Goal: Task Accomplishment & Management: Manage account settings

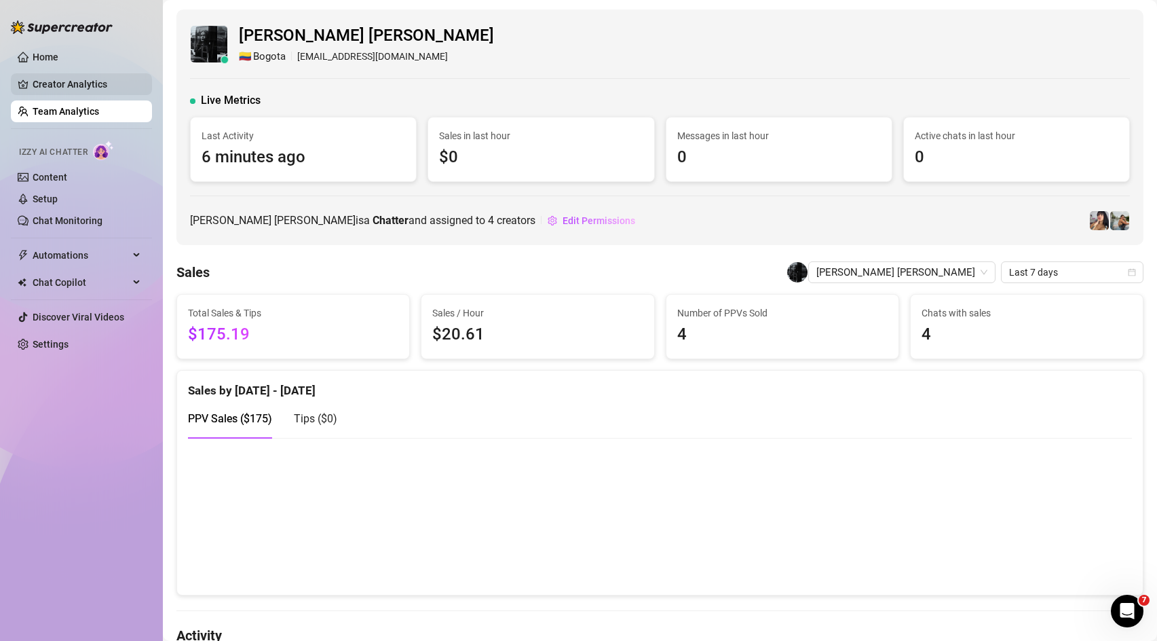
click at [70, 83] on link "Creator Analytics" at bounding box center [87, 84] width 109 height 22
click at [73, 113] on link "Team Analytics" at bounding box center [66, 111] width 67 height 11
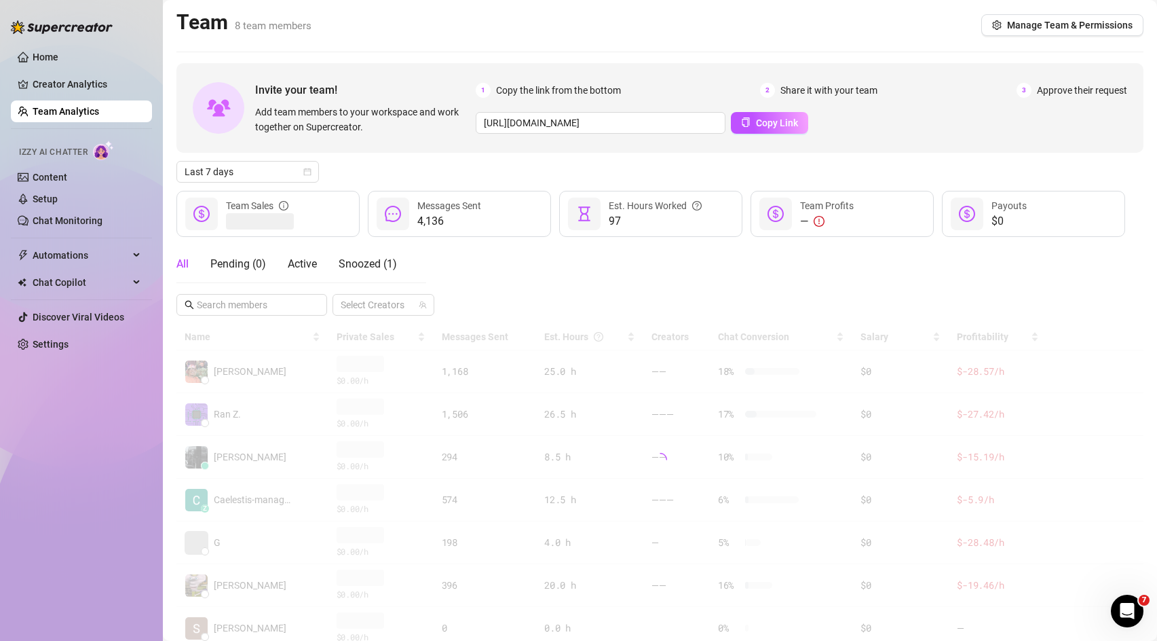
click at [73, 113] on link "Team Analytics" at bounding box center [66, 111] width 67 height 11
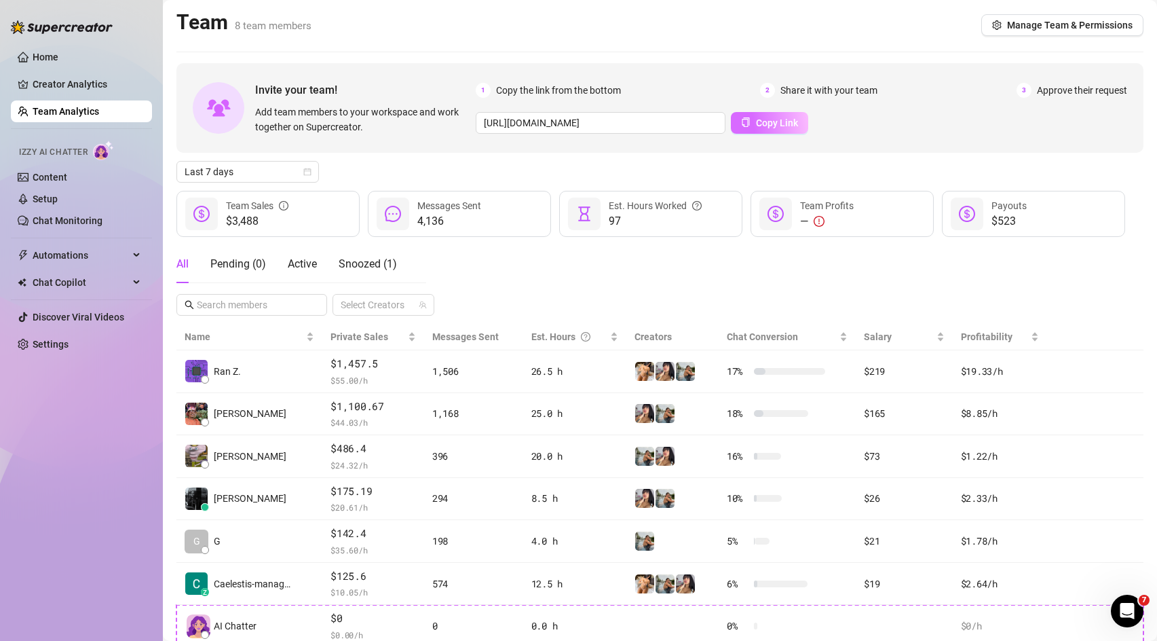
click at [756, 119] on span "Copy Link" at bounding box center [777, 122] width 42 height 11
click at [664, 123] on input "[URL][DOMAIN_NAME]" at bounding box center [601, 123] width 250 height 22
click at [707, 142] on div "Invite your team! Add team members to your workspace and work together on Super…" at bounding box center [659, 108] width 967 height 90
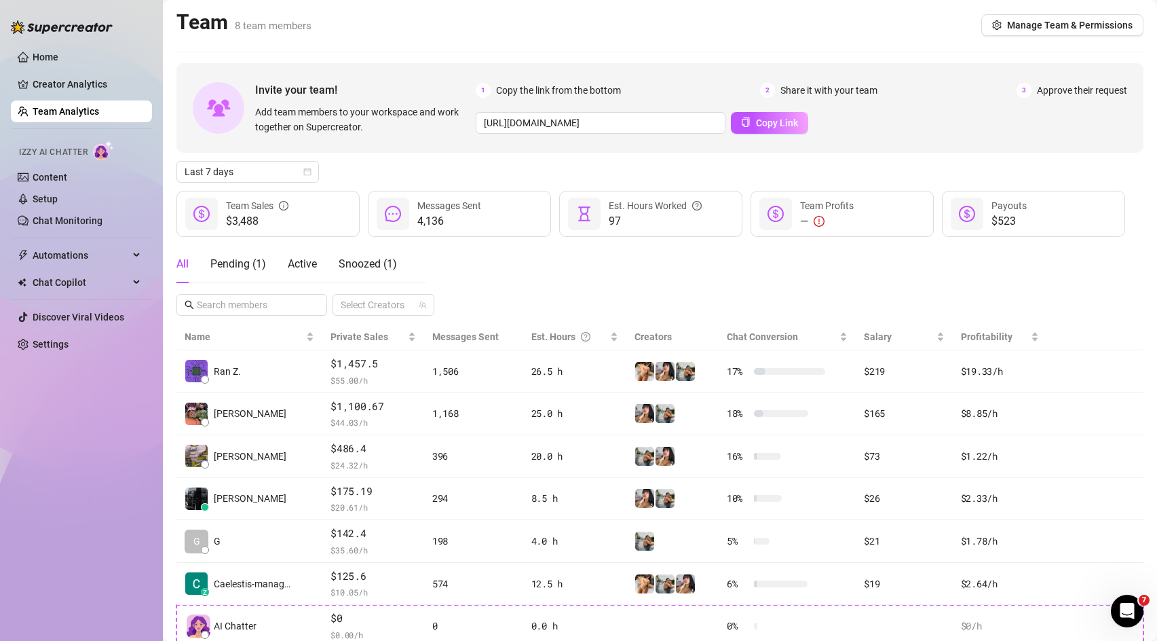
click at [70, 109] on link "Team Analytics" at bounding box center [66, 111] width 67 height 11
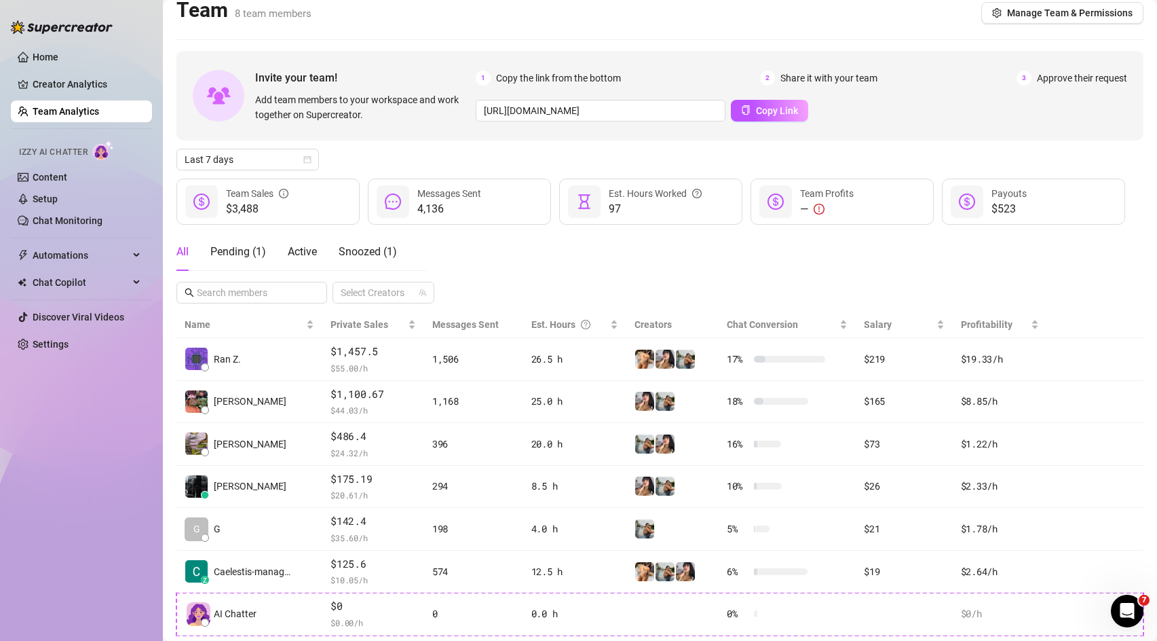
scroll to position [13, 0]
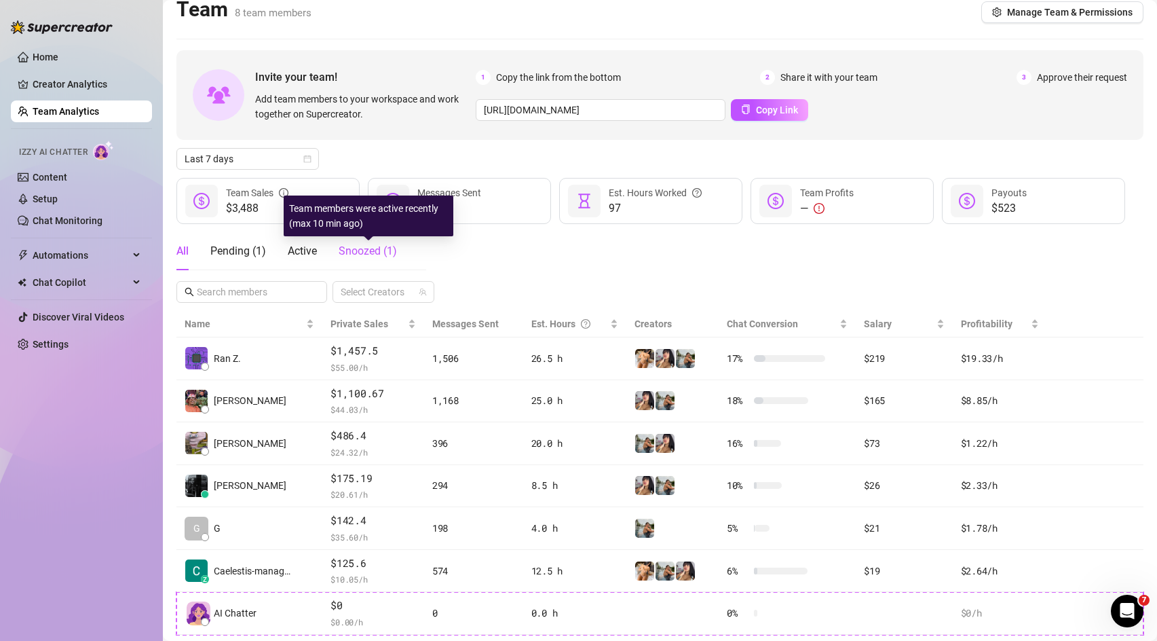
click at [357, 246] on span "Snoozed ( 1 )" at bounding box center [368, 250] width 58 height 13
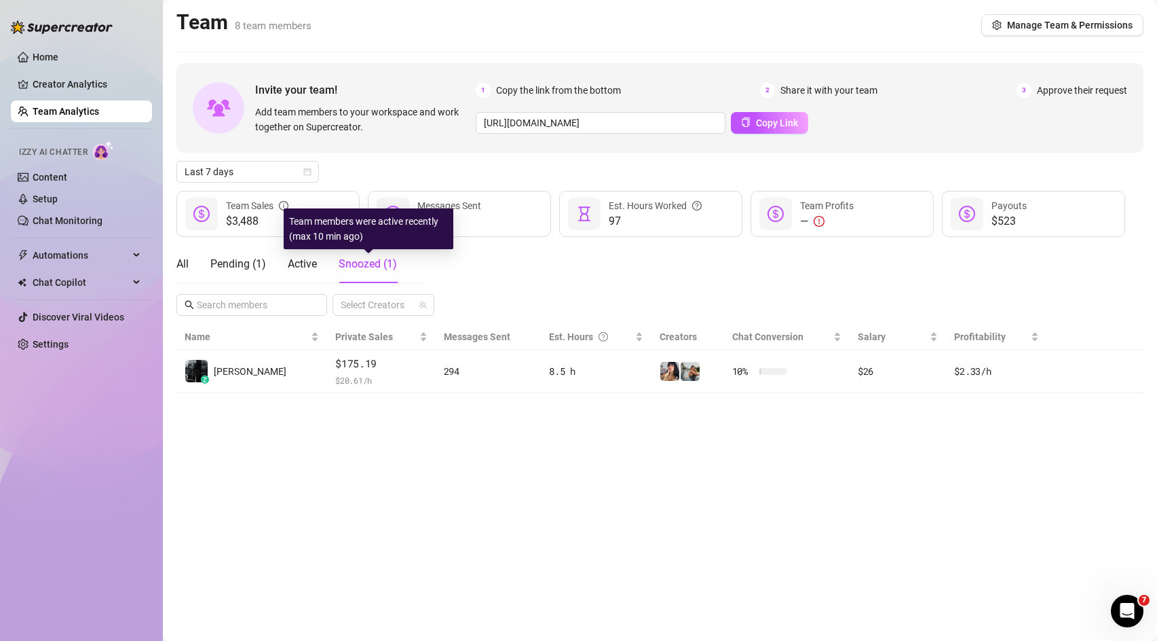
scroll to position [0, 0]
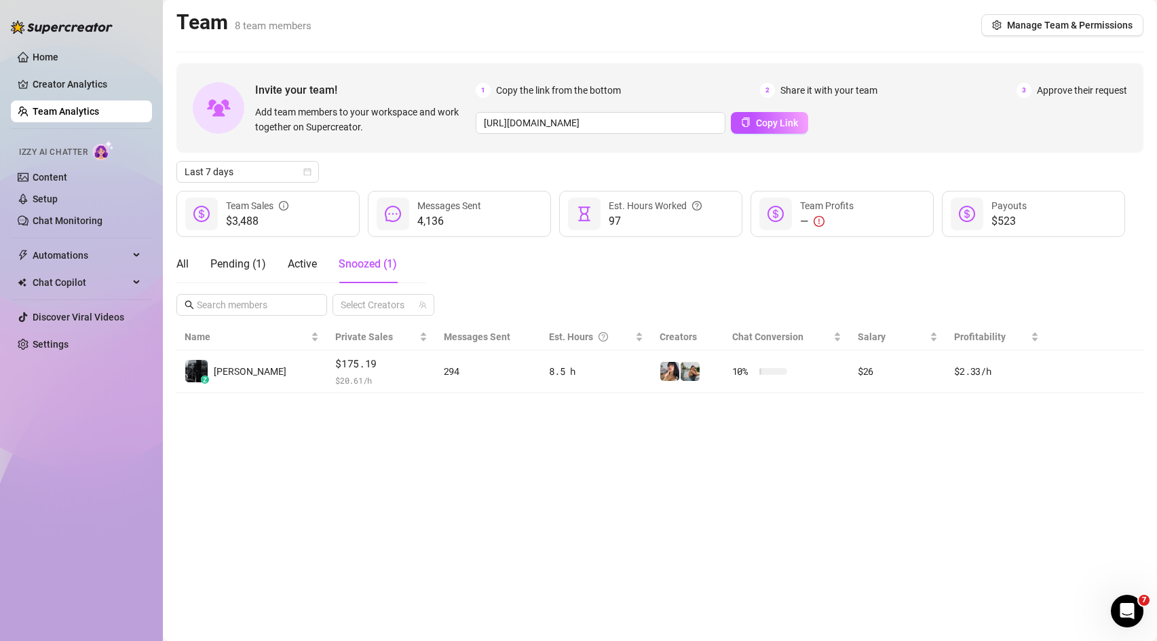
click at [200, 270] on div "All Pending ( 1 ) Active Snoozed ( 1 )" at bounding box center [286, 264] width 221 height 38
click at [181, 269] on div "All" at bounding box center [182, 264] width 12 height 16
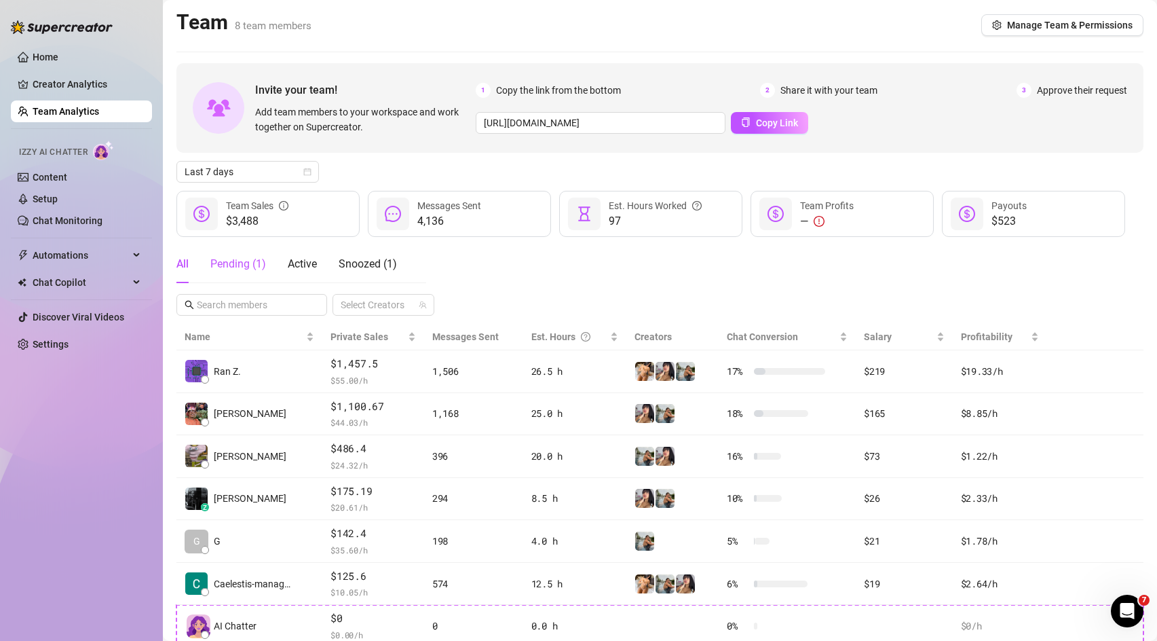
click at [248, 262] on div "Pending ( 1 )" at bounding box center [238, 264] width 56 height 16
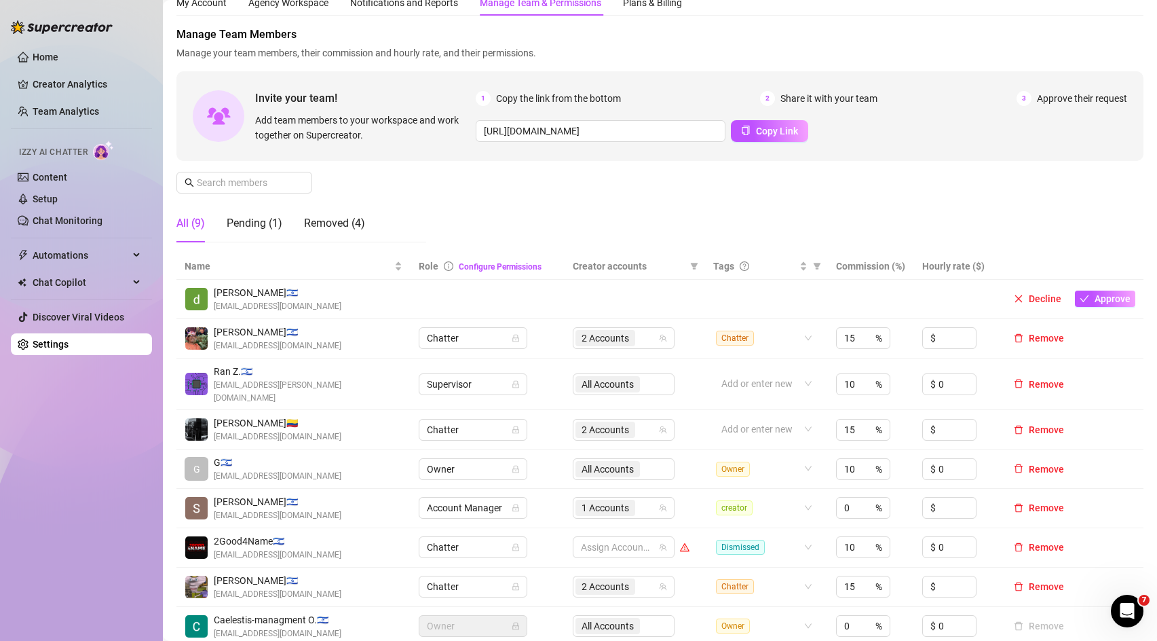
scroll to position [52, 0]
click at [1119, 291] on button "Approve" at bounding box center [1105, 298] width 60 height 16
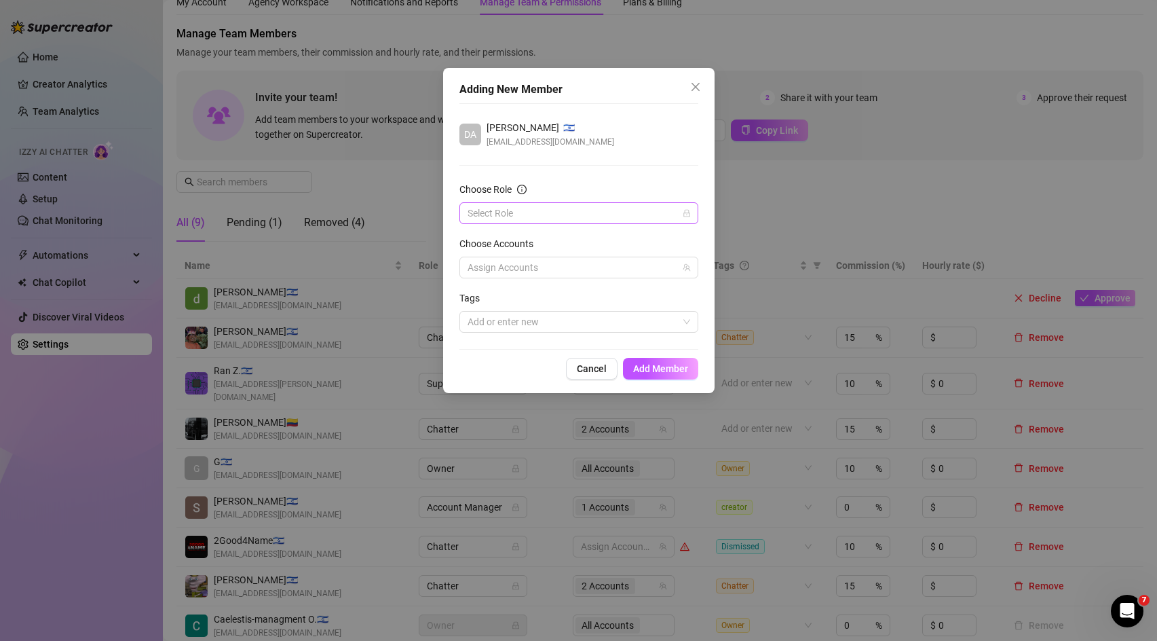
click at [493, 219] on input "Choose Role" at bounding box center [573, 213] width 210 height 20
click at [501, 236] on div "Chatter" at bounding box center [578, 240] width 217 height 15
click at [514, 263] on div at bounding box center [571, 267] width 219 height 19
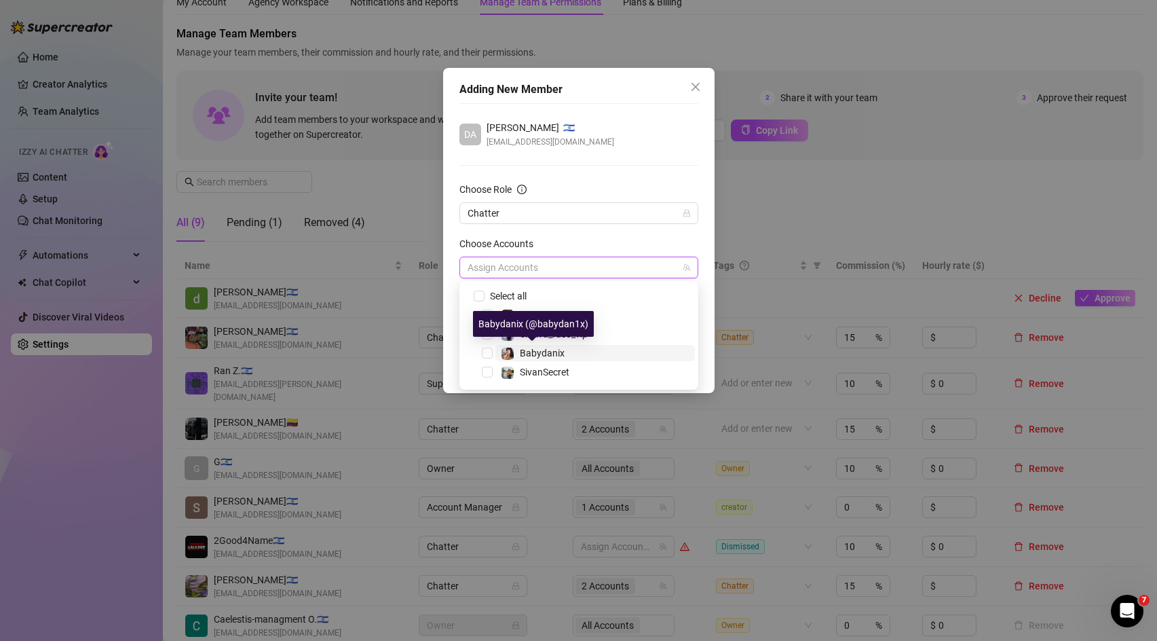
click at [557, 355] on span "Babydanix" at bounding box center [542, 353] width 45 height 11
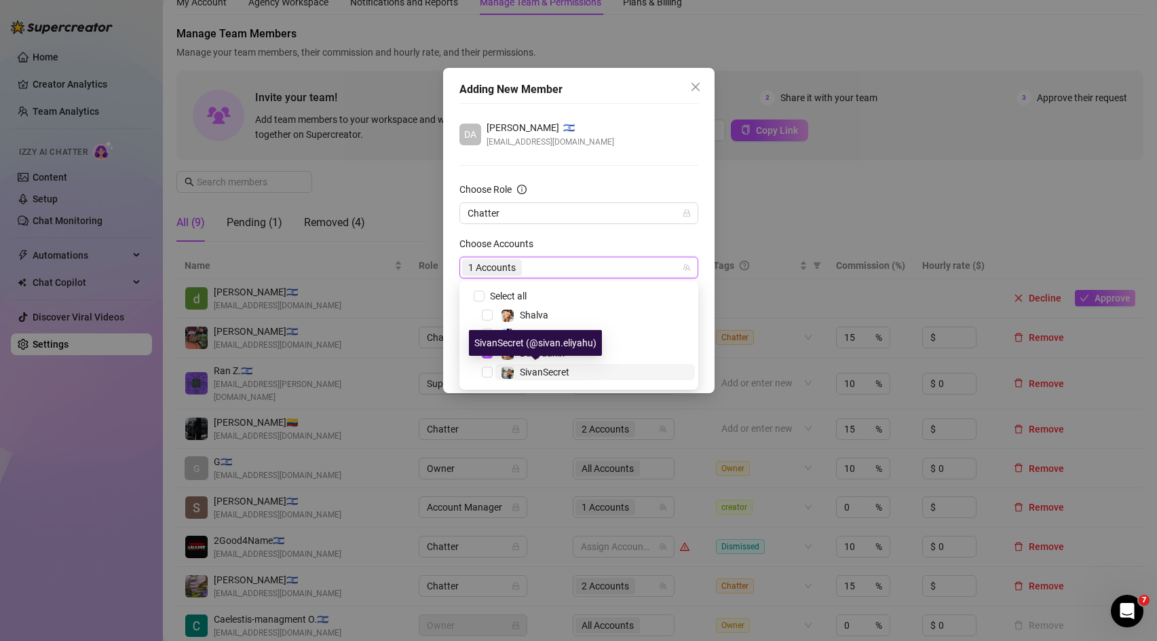
click at [550, 375] on span "SivanSecret" at bounding box center [545, 372] width 50 height 11
click at [582, 246] on div "Choose Accounts" at bounding box center [579, 246] width 239 height 20
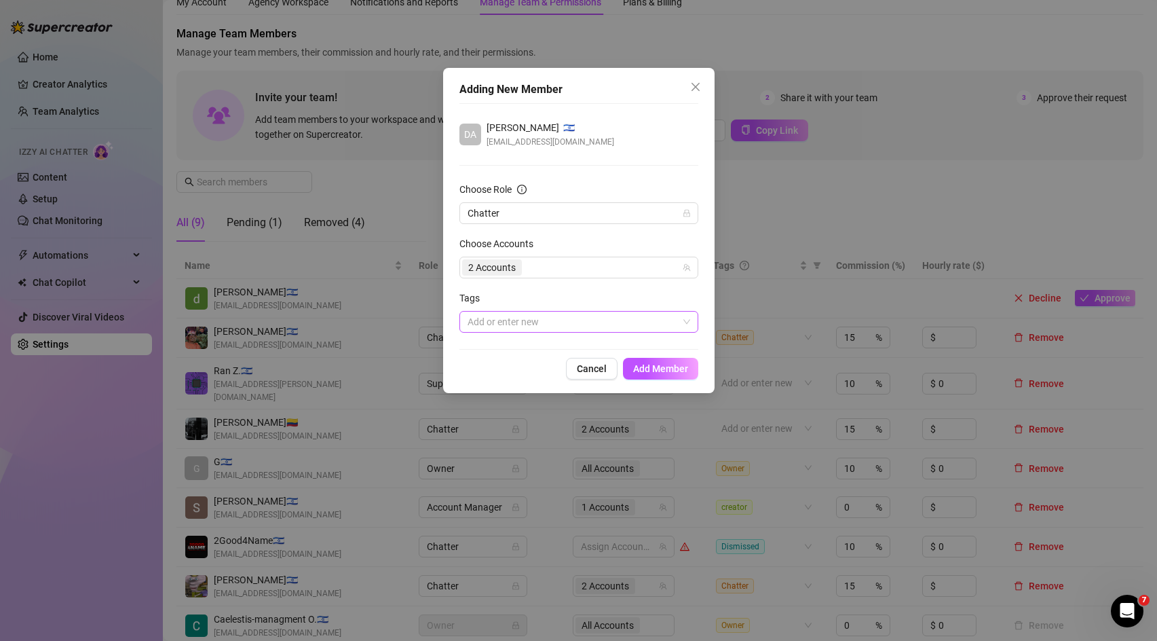
click at [527, 326] on div at bounding box center [571, 321] width 219 height 19
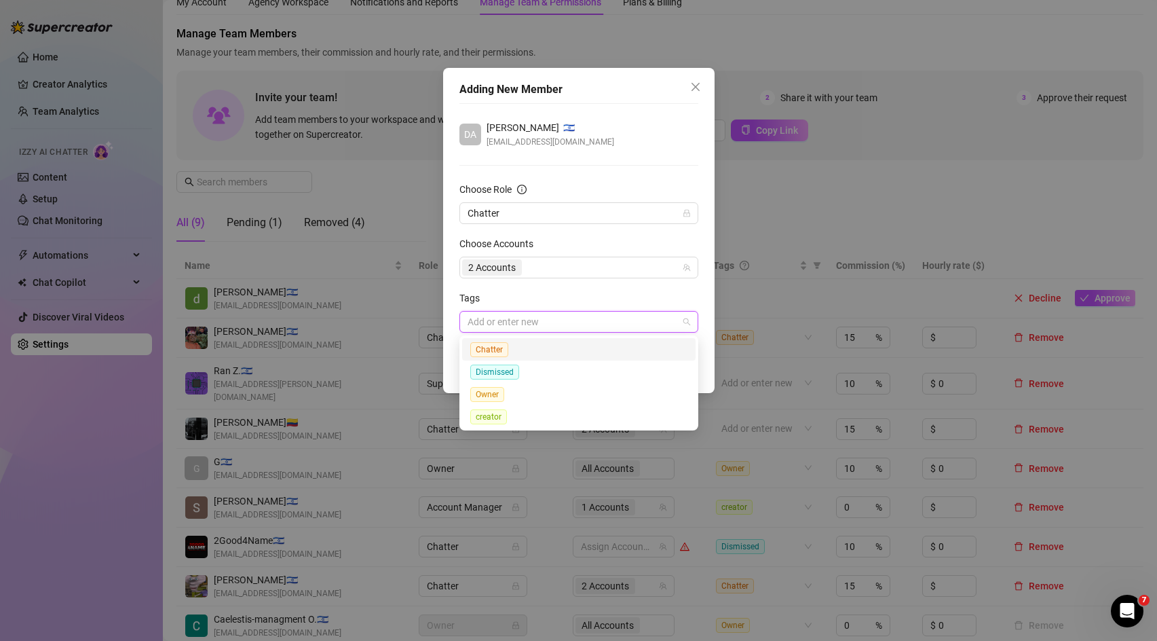
click at [515, 352] on div "Chatter" at bounding box center [578, 349] width 217 height 16
click at [593, 280] on form "Choose Role Chatter Choose Accounts 2 Accounts Tags Chatter Chatter" at bounding box center [579, 257] width 239 height 151
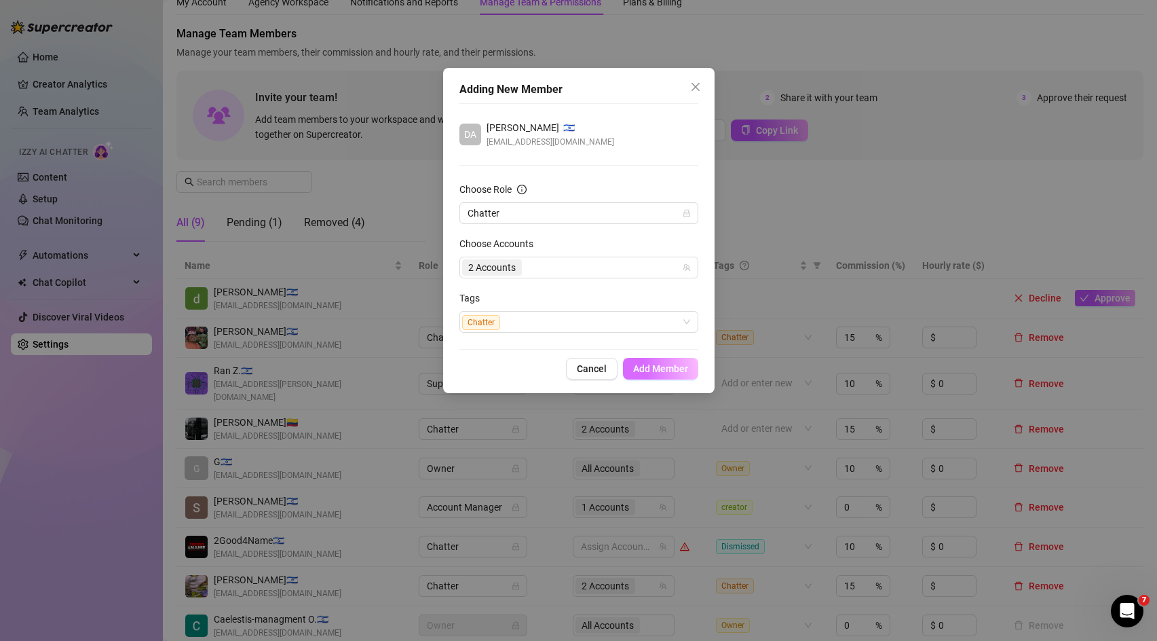
click at [679, 370] on span "Add Member" at bounding box center [660, 368] width 55 height 11
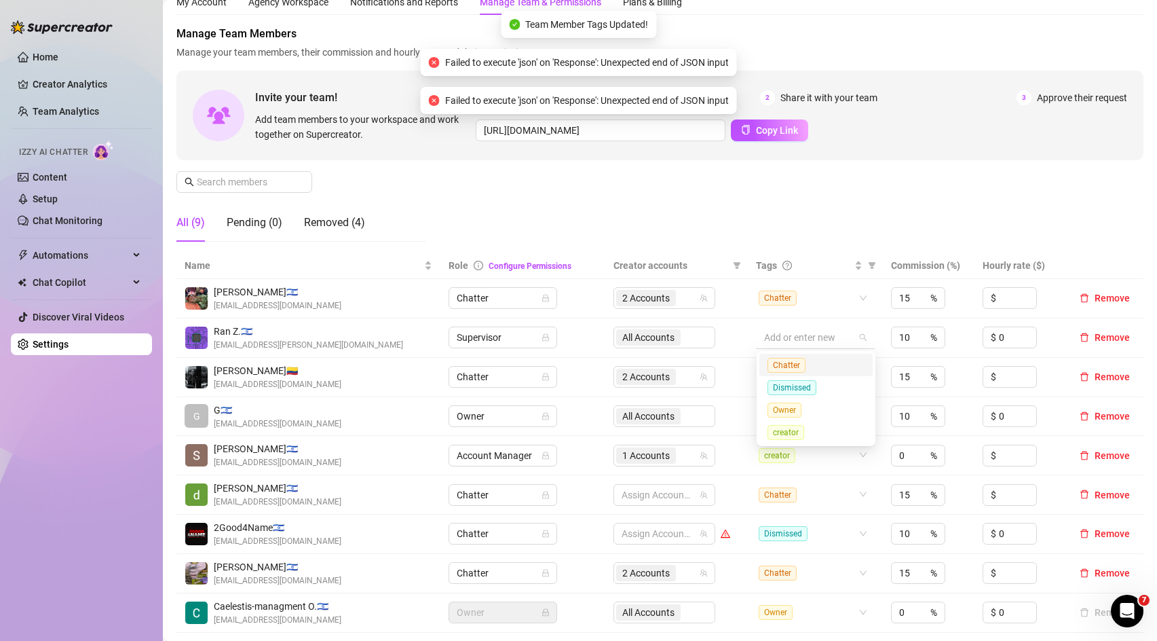
click at [796, 338] on div at bounding box center [808, 337] width 98 height 19
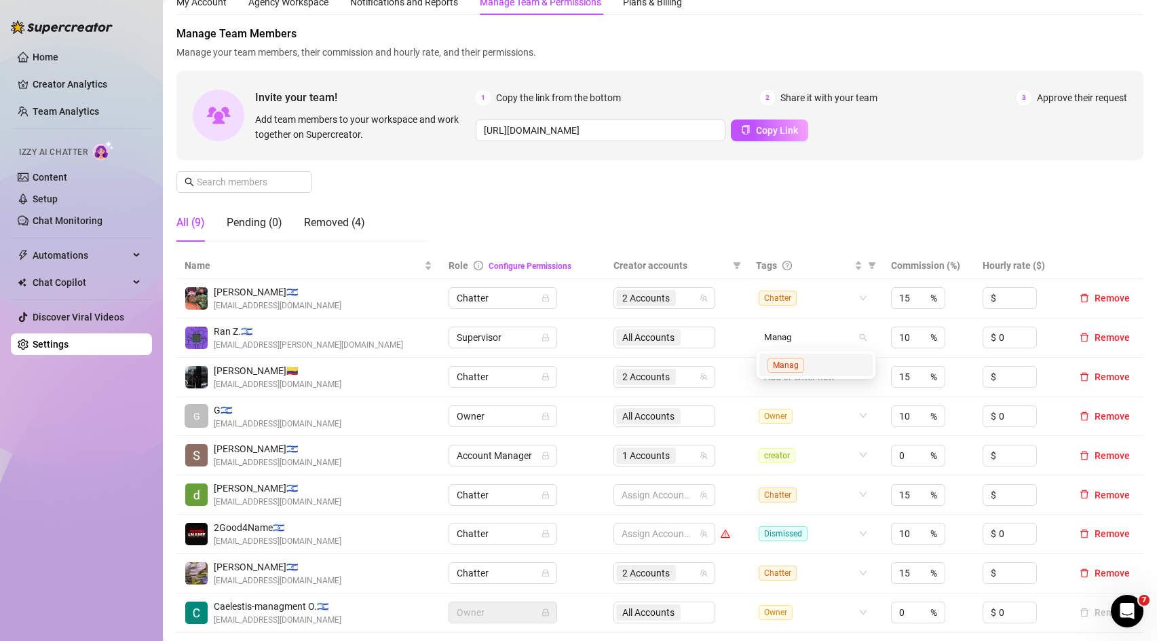
type input "Manager"
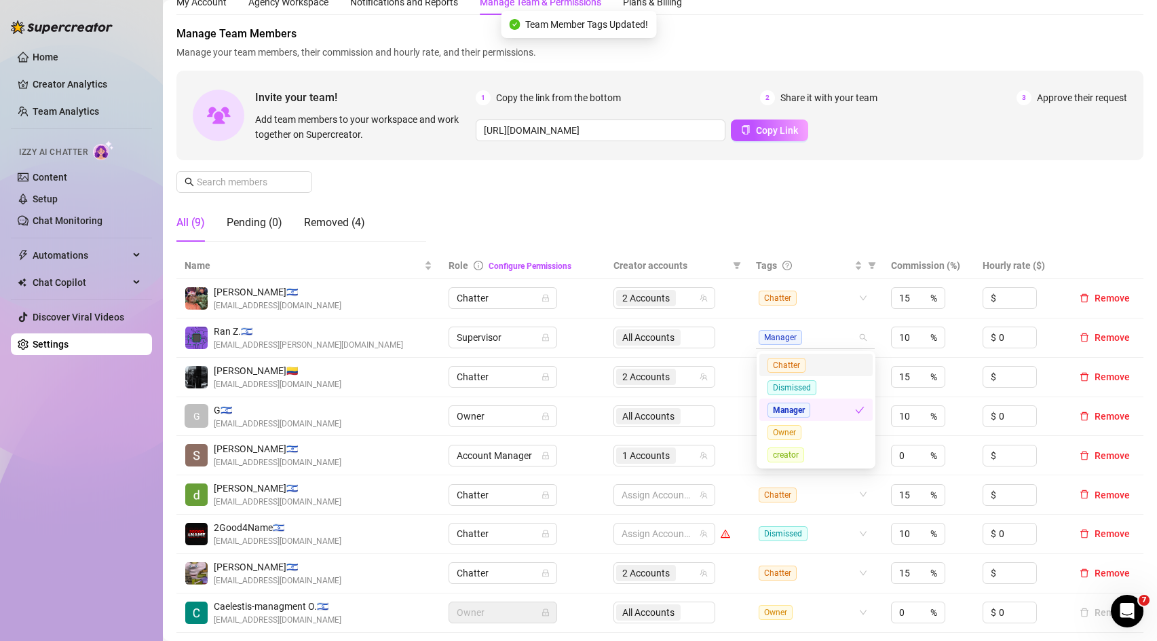
click at [785, 335] on span "Manager" at bounding box center [780, 337] width 43 height 15
click at [787, 410] on span "Manager" at bounding box center [789, 410] width 43 height 15
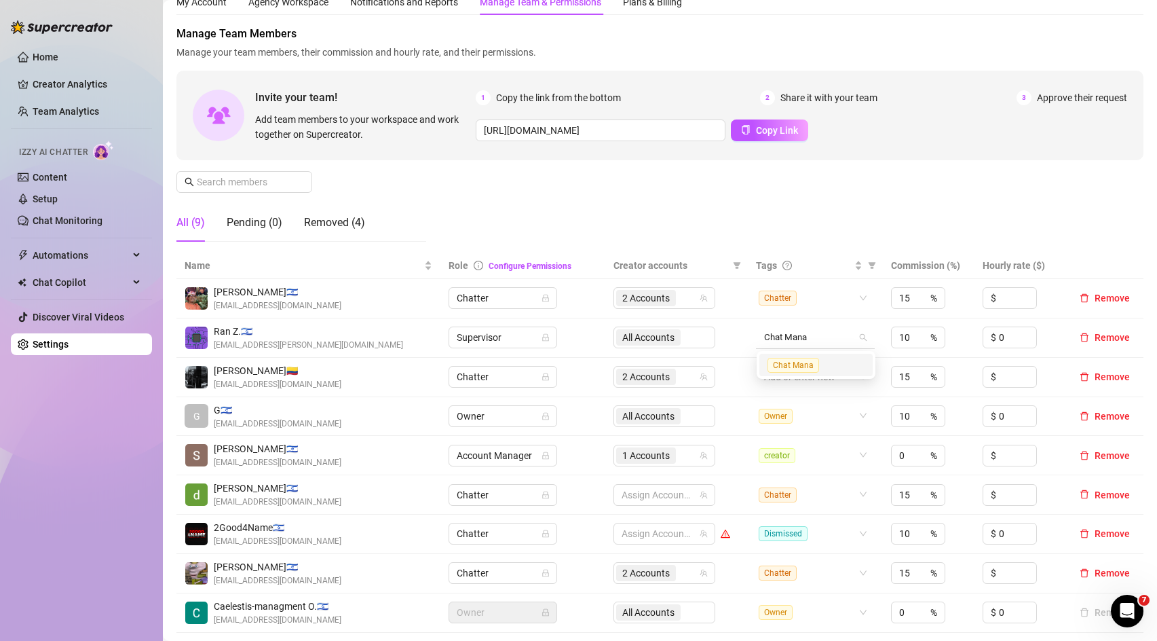
type input "Chat Manager"
click at [827, 233] on div "Manage Team Members Manage your team members, their commission and hourly rate,…" at bounding box center [659, 139] width 967 height 227
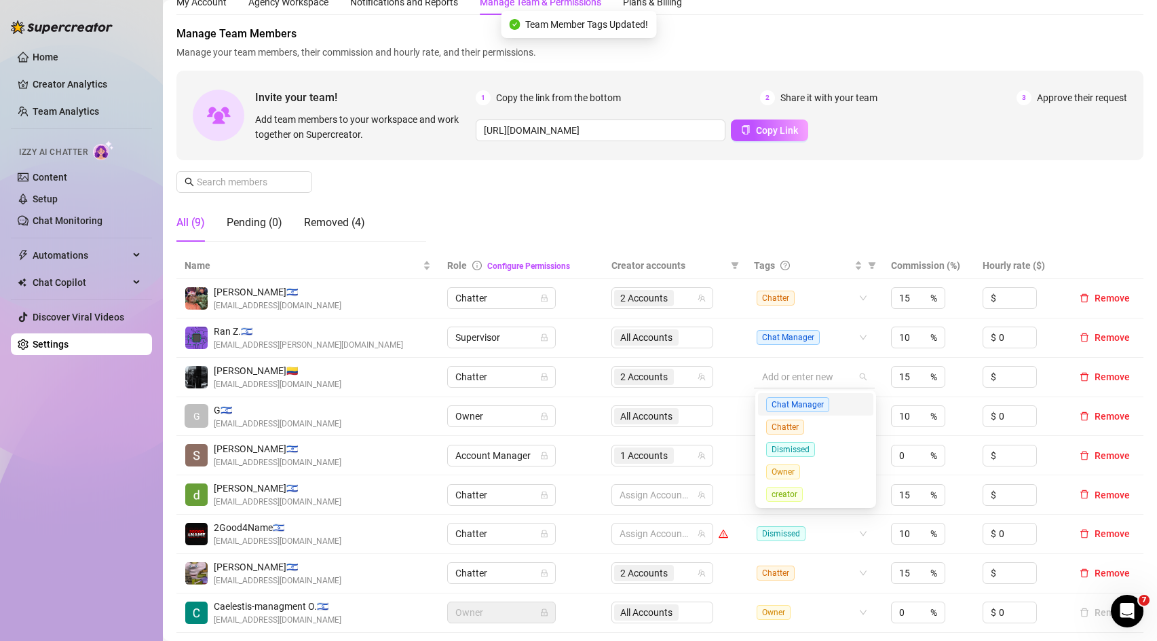
click at [806, 375] on div at bounding box center [807, 376] width 101 height 19
click at [797, 426] on span "Chatter" at bounding box center [785, 426] width 38 height 15
click at [816, 534] on div "Dismissed" at bounding box center [807, 533] width 101 height 19
click at [739, 499] on td "Assign Accounts" at bounding box center [674, 494] width 143 height 39
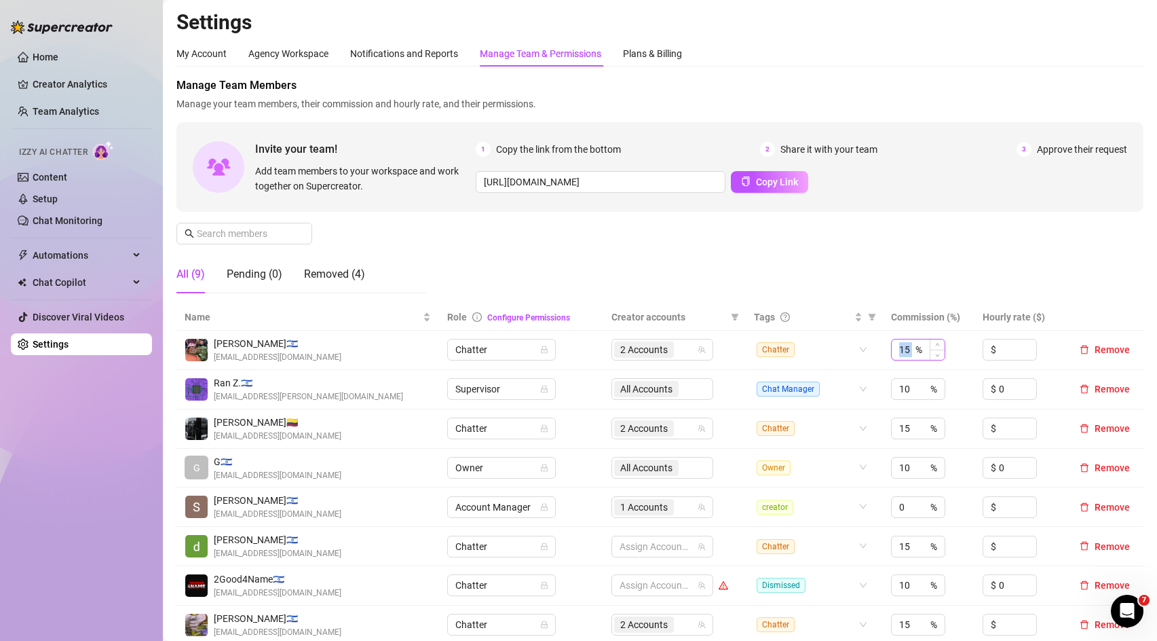
drag, startPoint x: 916, startPoint y: 349, endPoint x: 905, endPoint y: 349, distance: 11.5
click at [905, 349] on div "15 %" at bounding box center [918, 350] width 54 height 22
click at [905, 349] on input "15" at bounding box center [906, 349] width 14 height 20
click at [908, 349] on input "20" at bounding box center [906, 349] width 14 height 20
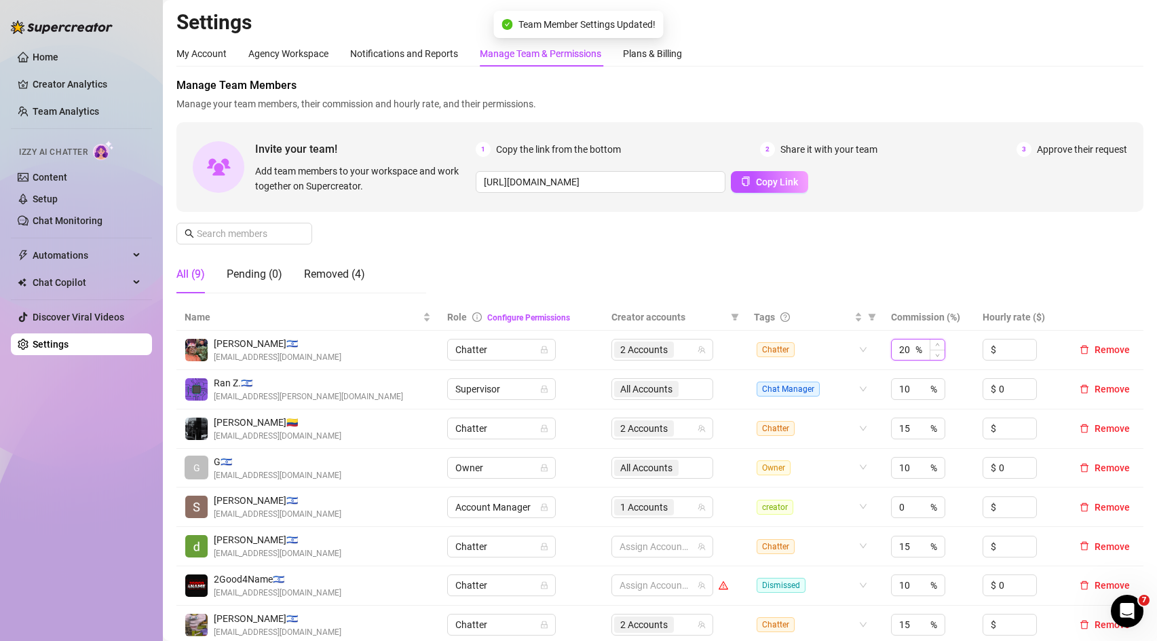
click at [908, 349] on input "20" at bounding box center [906, 349] width 14 height 20
type input "15"
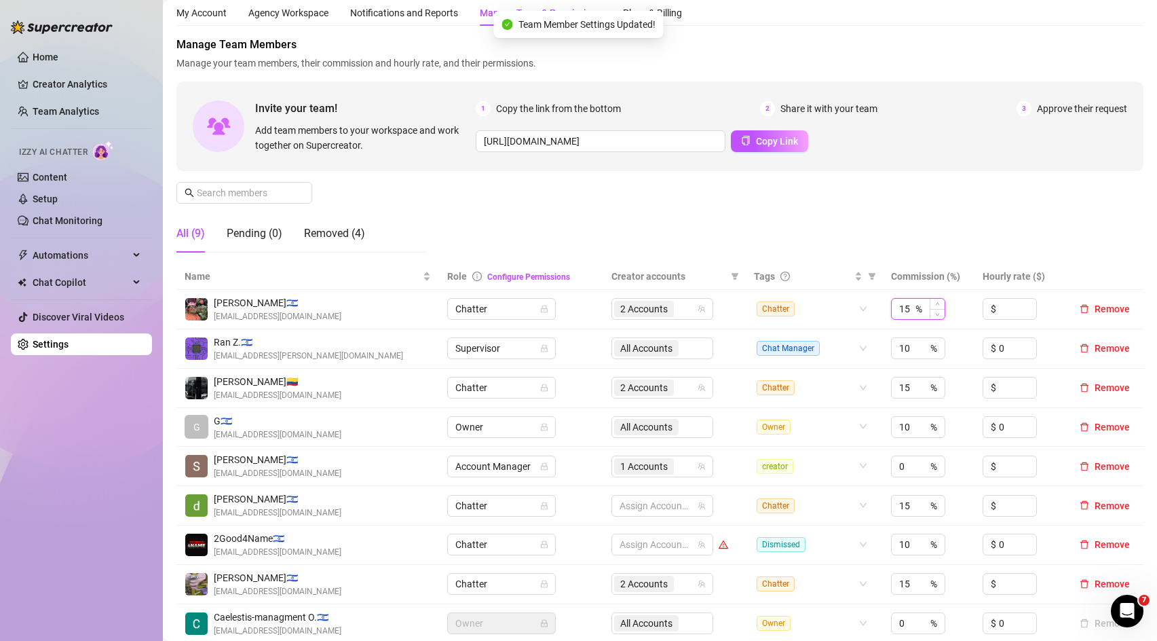
scroll to position [44, 0]
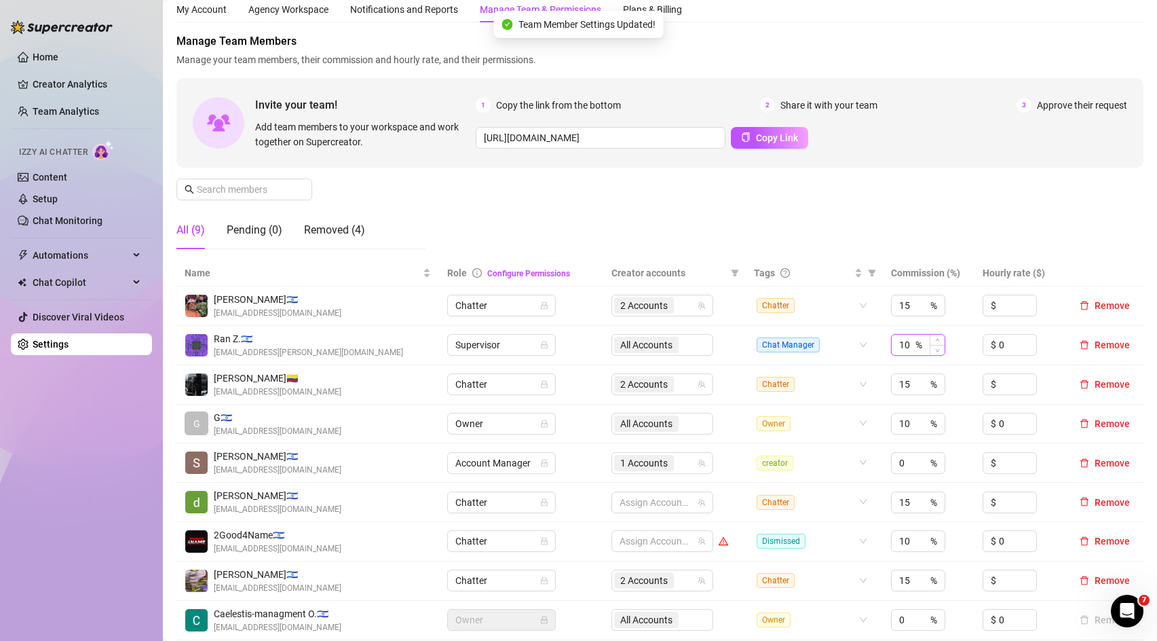
click at [912, 348] on input "10" at bounding box center [906, 345] width 14 height 20
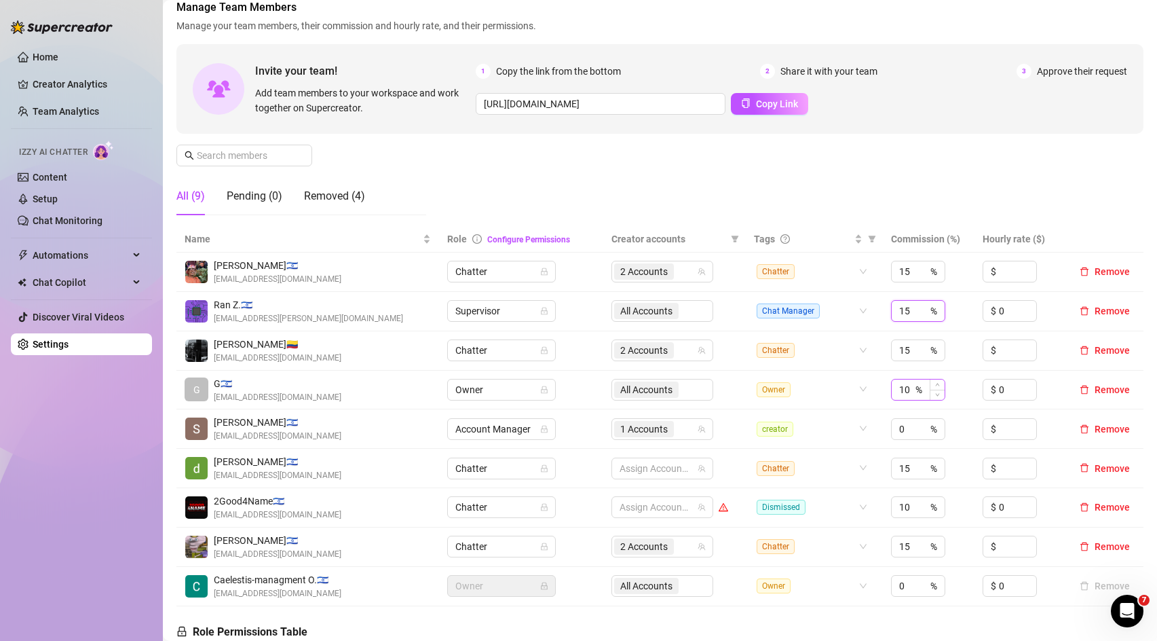
type input "15"
drag, startPoint x: 913, startPoint y: 392, endPoint x: 893, endPoint y: 390, distance: 20.5
click at [893, 390] on div "10 %" at bounding box center [918, 390] width 54 height 22
type input "0"
click at [893, 405] on td "0 %" at bounding box center [929, 390] width 92 height 39
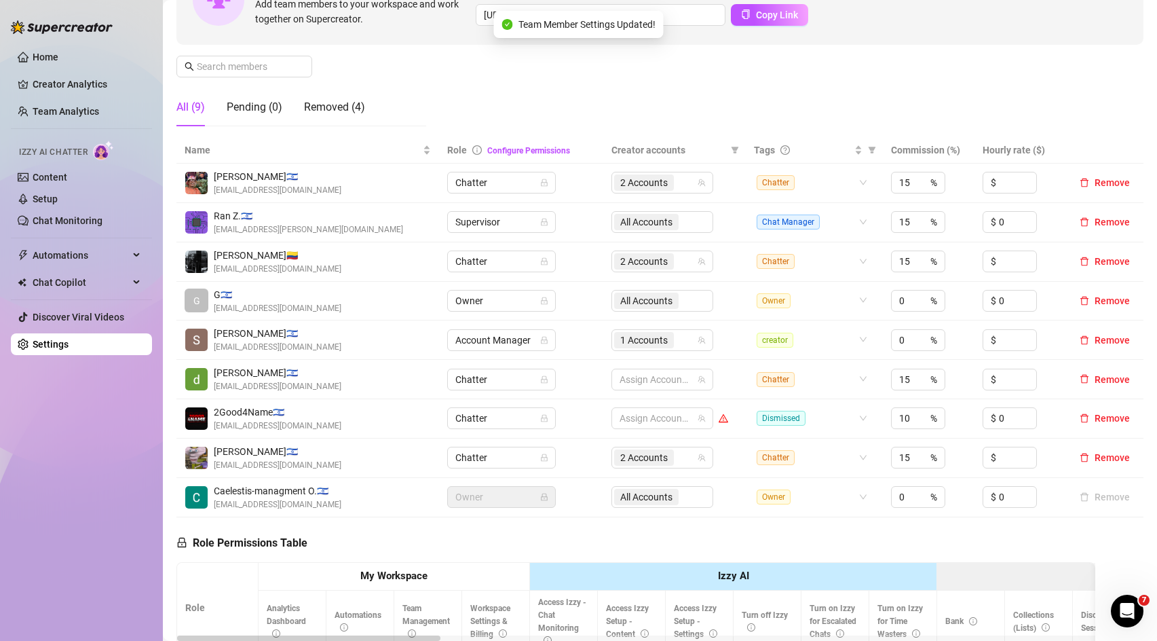
scroll to position [184, 0]
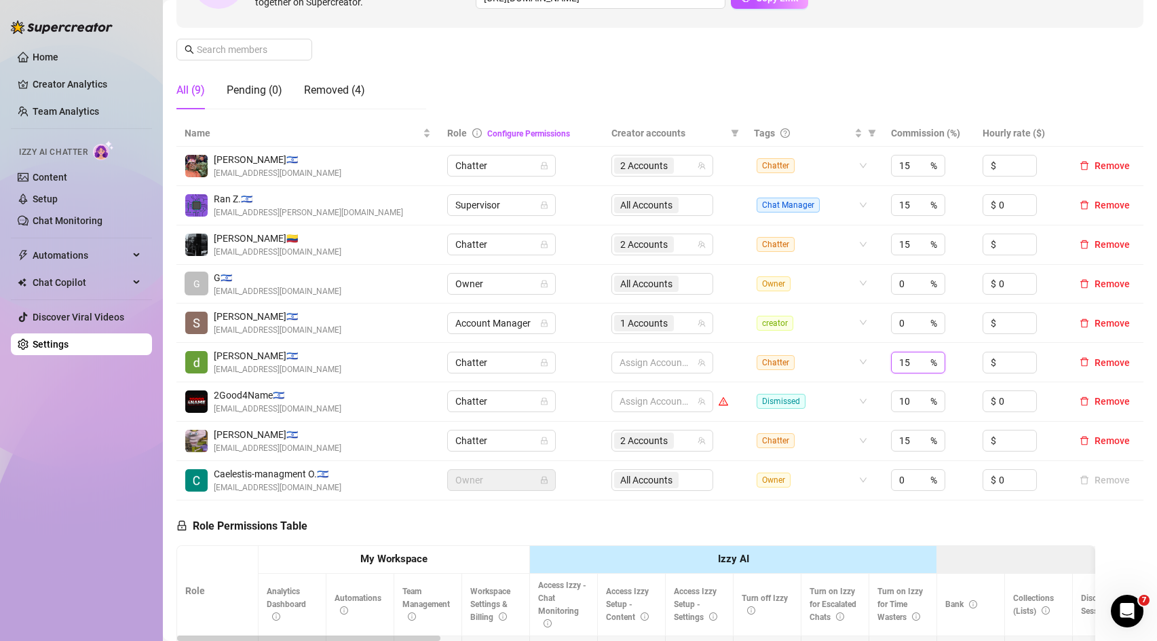
drag, startPoint x: 912, startPoint y: 360, endPoint x: 885, endPoint y: 360, distance: 26.5
click at [885, 360] on td "15 %" at bounding box center [929, 362] width 92 height 39
type input "20"
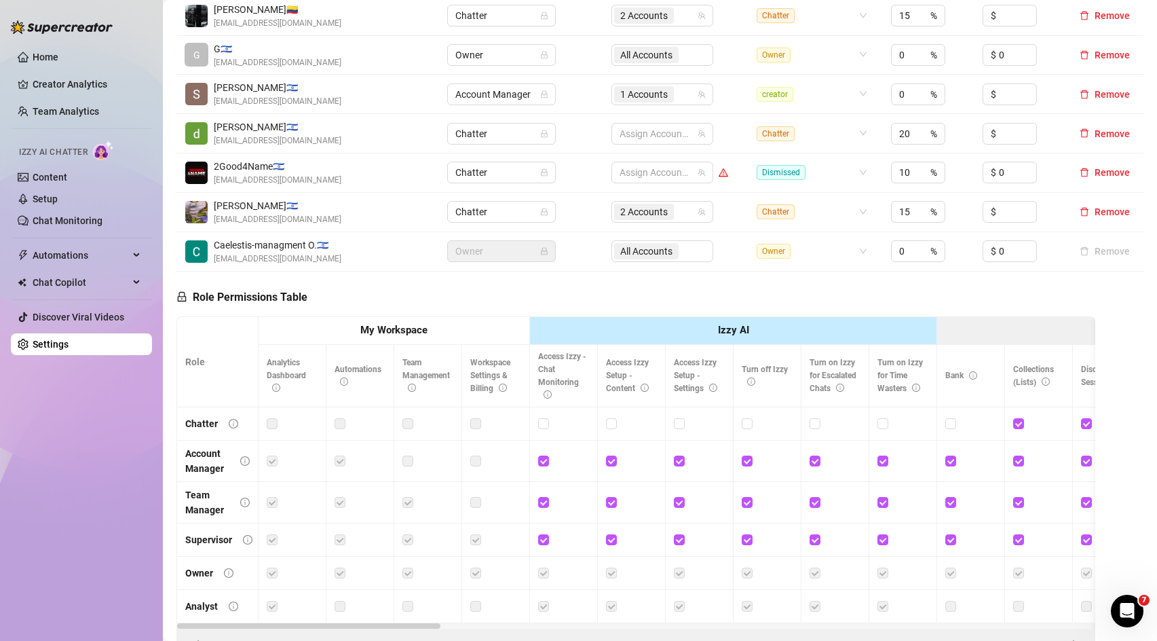
scroll to position [0, 0]
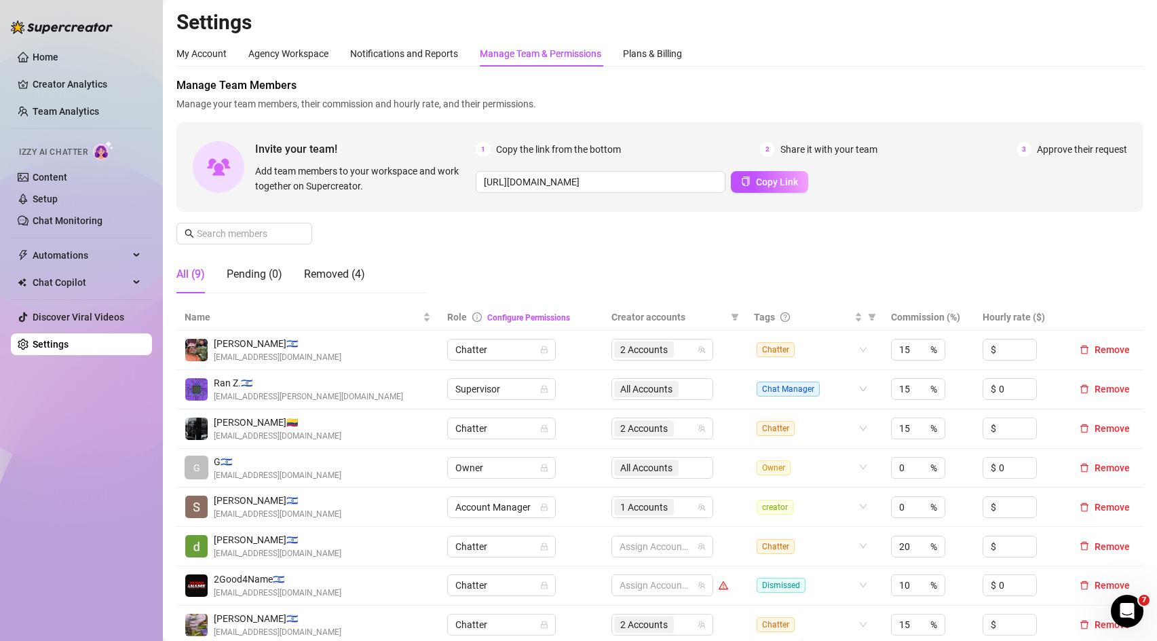
click at [455, 86] on span "Manage Team Members" at bounding box center [659, 85] width 967 height 16
